Goal: Find specific page/section: Find specific page/section

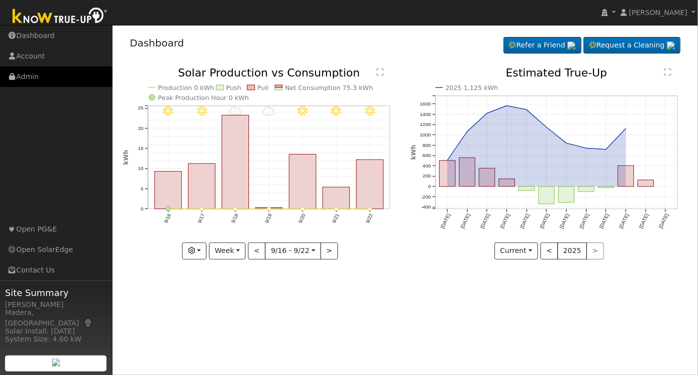
click at [34, 85] on link "Admin" at bounding box center [56, 76] width 112 height 20
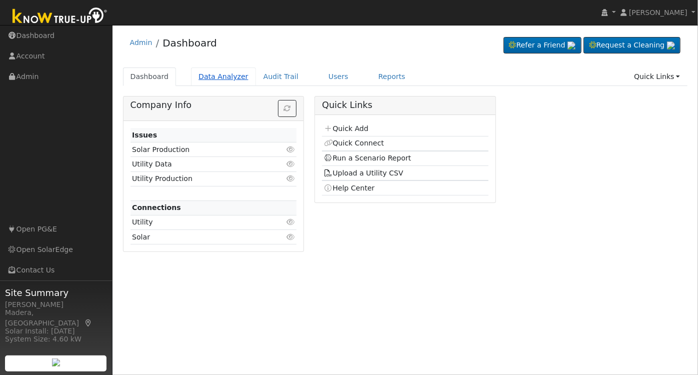
click at [216, 71] on link "Data Analyzer" at bounding box center [223, 76] width 65 height 18
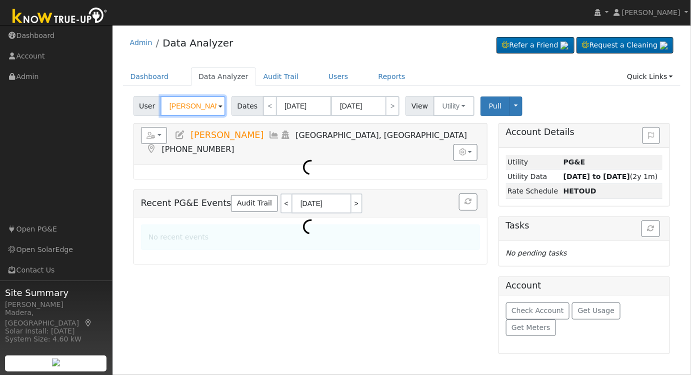
click at [181, 101] on input "Cindy Streufert" at bounding box center [192, 106] width 65 height 20
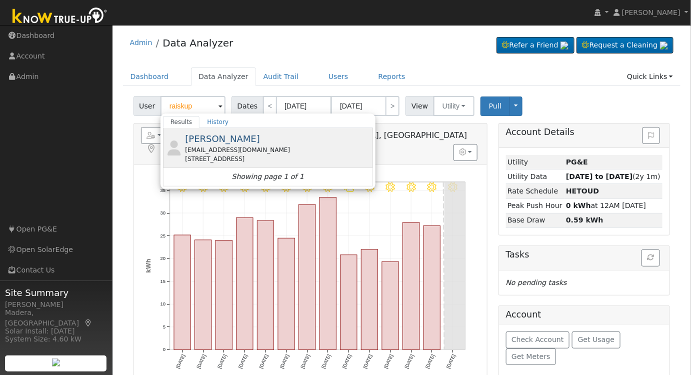
click at [237, 143] on span "Timothy Raiskup" at bounding box center [222, 138] width 75 height 10
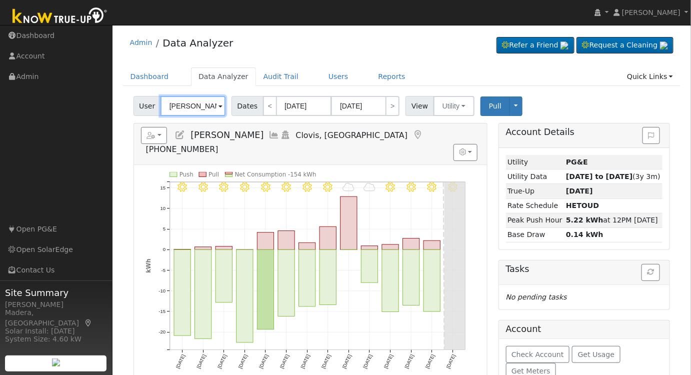
click at [199, 109] on input "Timothy Raiskup" at bounding box center [192, 106] width 65 height 20
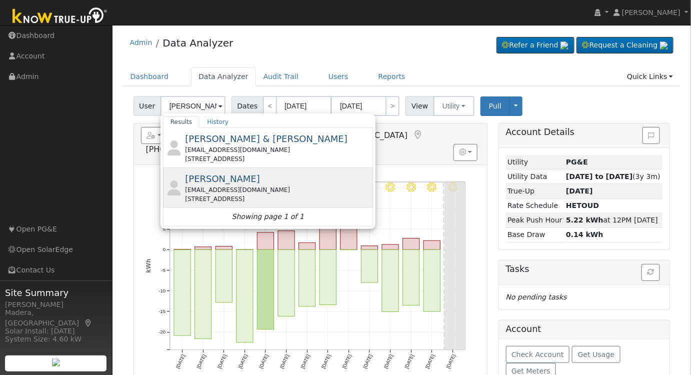
click at [236, 179] on span "William Lawless" at bounding box center [222, 178] width 75 height 10
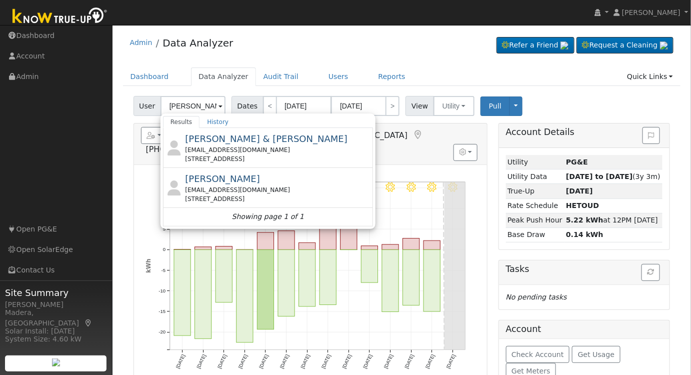
type input "William Lawless"
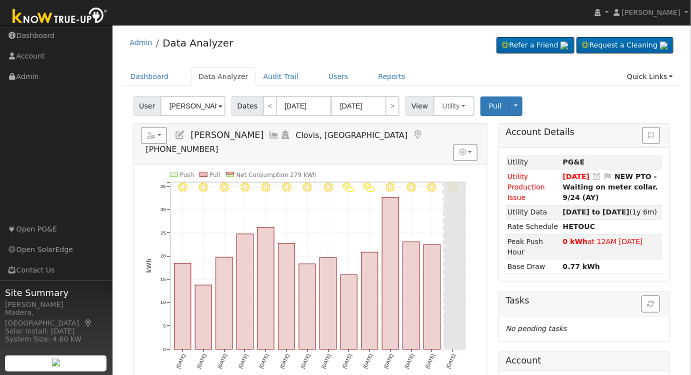
click at [269, 136] on icon at bounding box center [274, 134] width 11 height 9
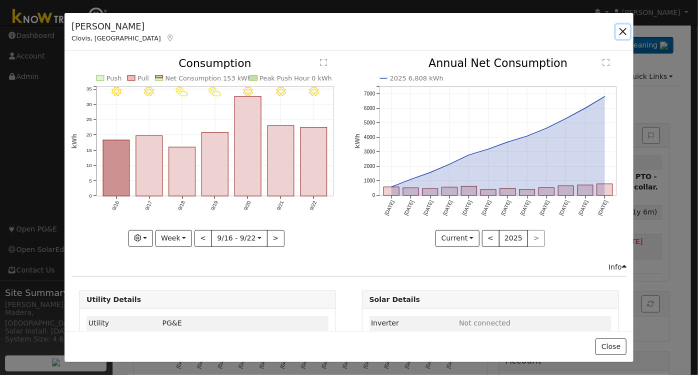
click at [622, 28] on button "button" at bounding box center [623, 31] width 14 height 14
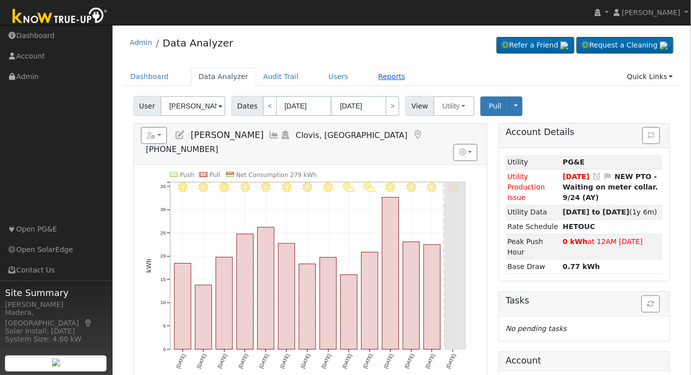
click at [374, 74] on link "Reports" at bounding box center [392, 76] width 42 height 18
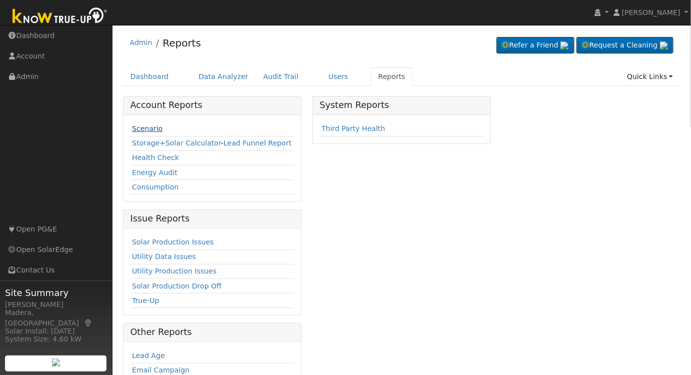
click at [142, 125] on link "Scenario" at bounding box center [147, 128] width 30 height 8
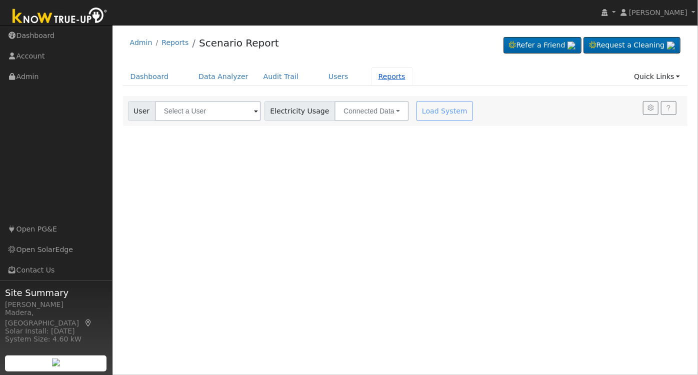
click at [373, 81] on link "Reports" at bounding box center [392, 76] width 42 height 18
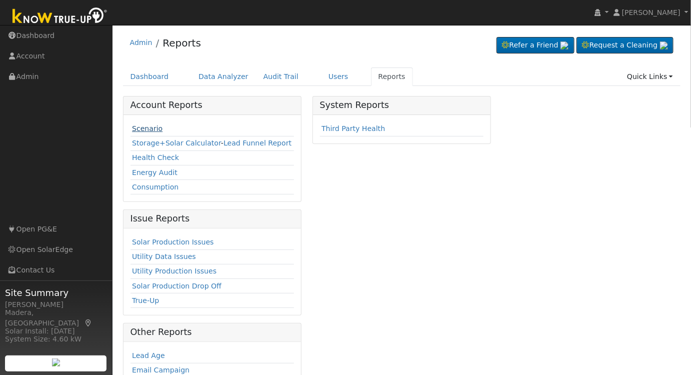
click at [147, 129] on link "Scenario" at bounding box center [147, 128] width 30 height 8
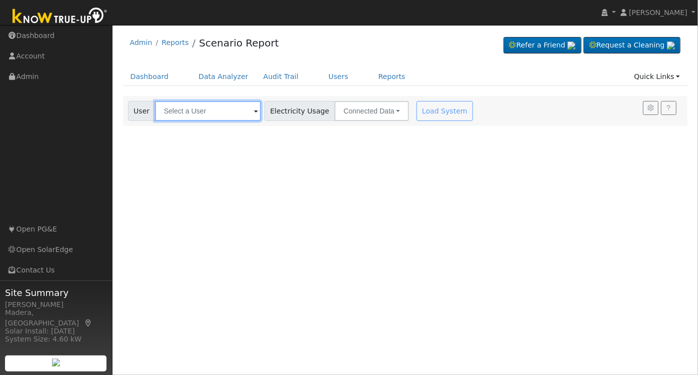
click at [172, 111] on input "text" at bounding box center [208, 111] width 106 height 20
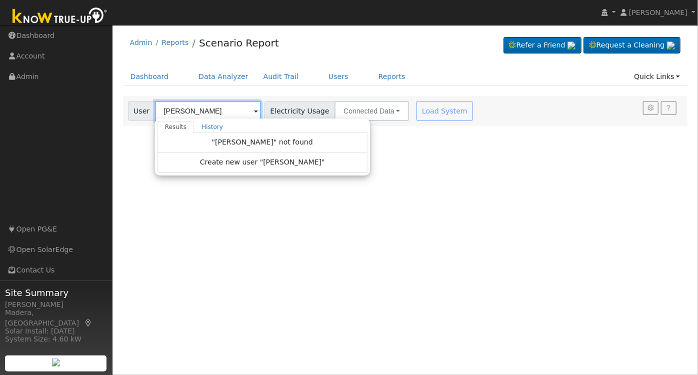
type input "todd evans"
click at [446, 176] on div "User Profile First name Last name Email Email Notifications No Emails No Emails…" at bounding box center [404, 200] width 585 height 350
